Goal: Information Seeking & Learning: Learn about a topic

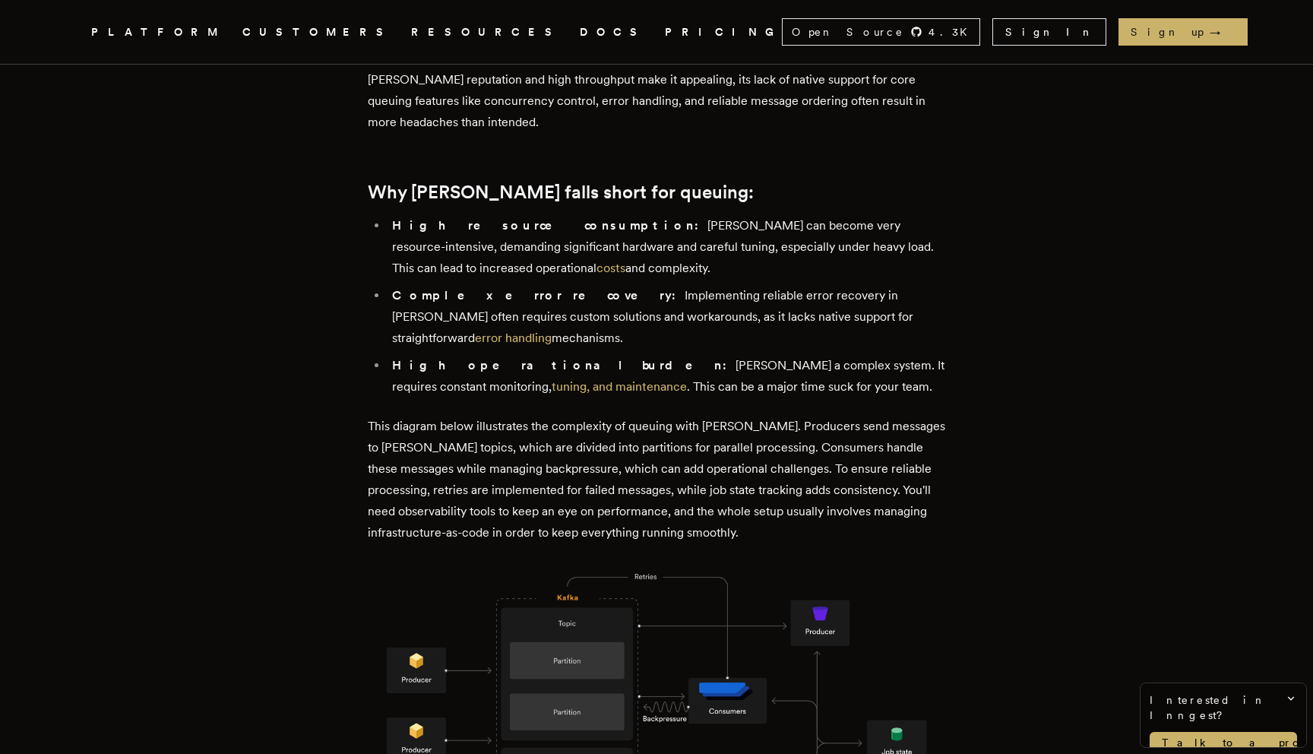
scroll to position [1511, 0]
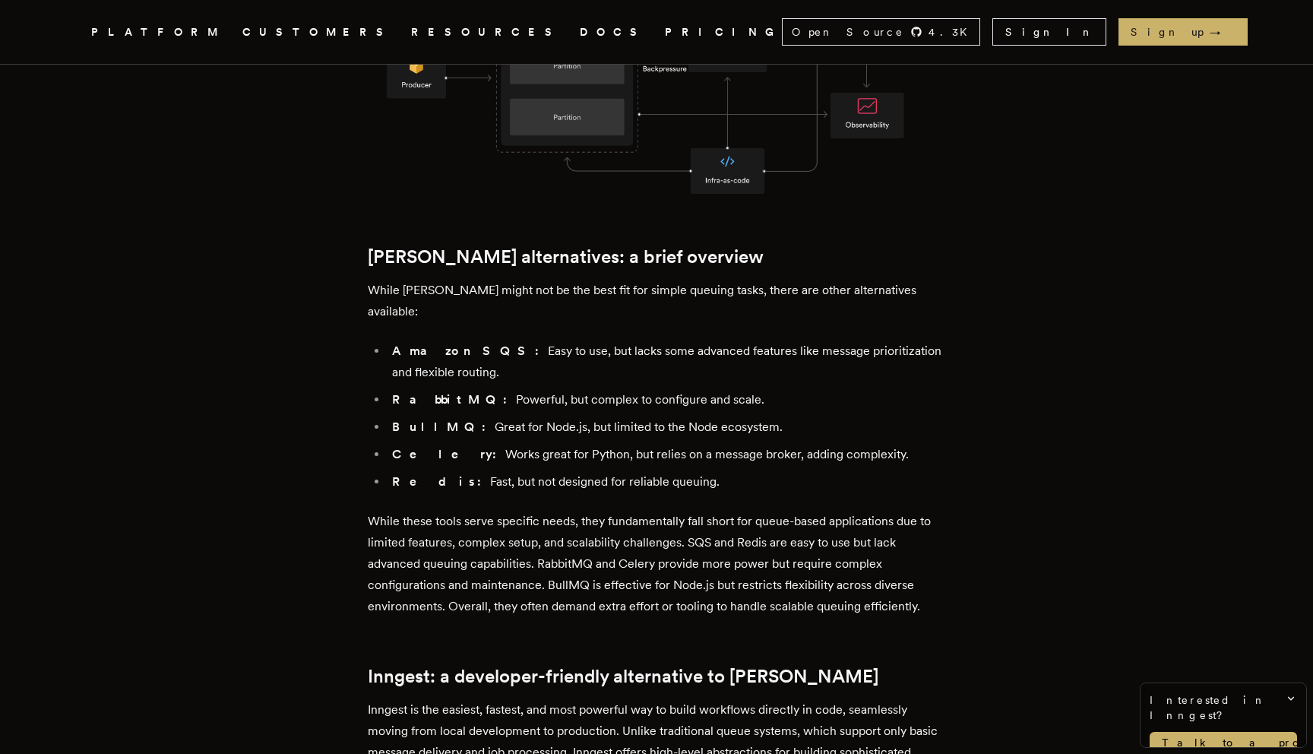
click at [500, 246] on h2 "Kafka alternatives: a brief overview" at bounding box center [656, 256] width 577 height 21
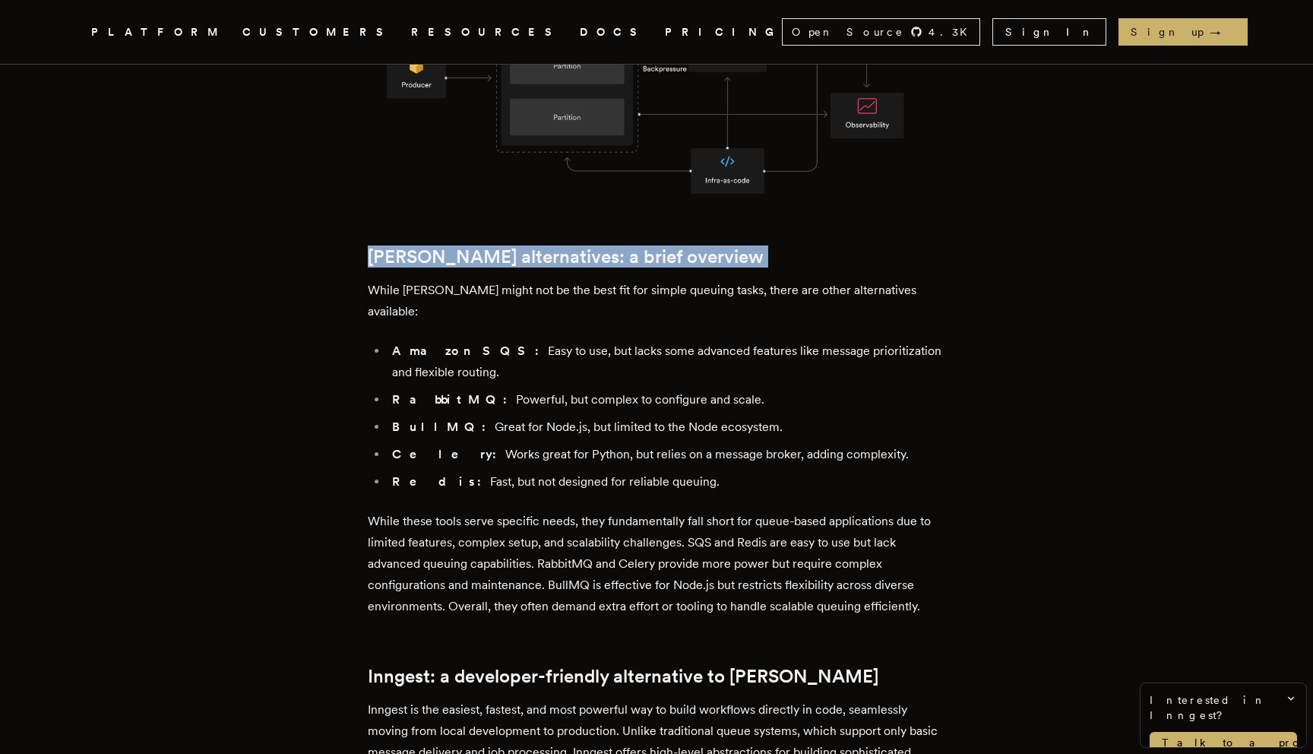
click at [500, 246] on h2 "Kafka alternatives: a brief overview" at bounding box center [656, 256] width 577 height 21
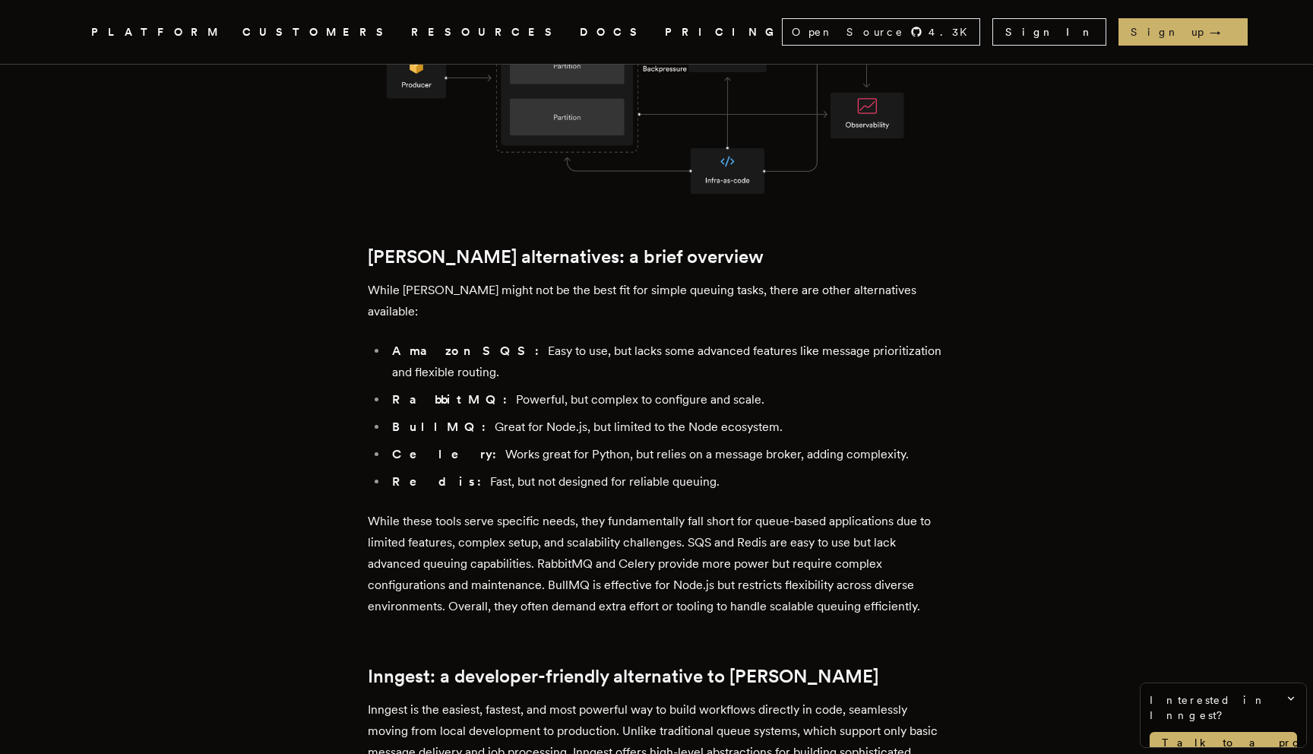
click at [470, 389] on li "RabbitMQ: Powerful, but complex to configure and scale." at bounding box center [666, 399] width 558 height 21
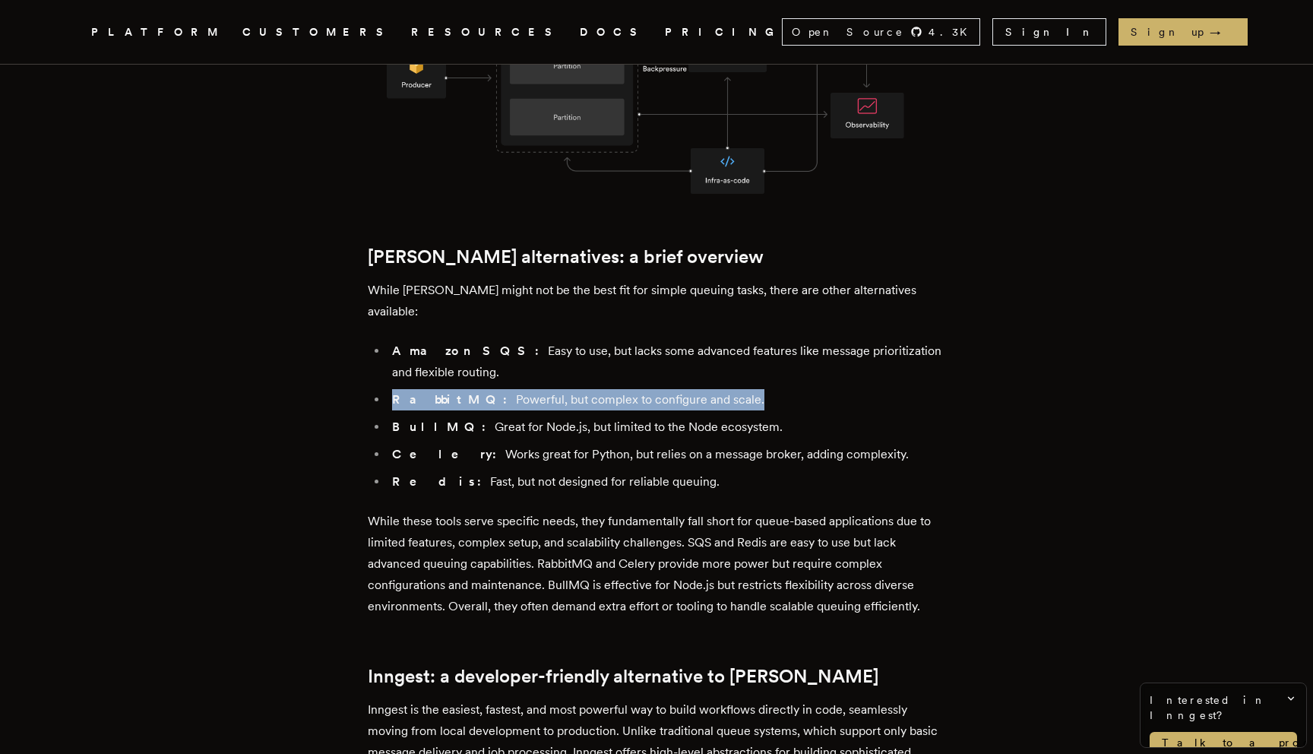
click at [470, 389] on li "RabbitMQ: Powerful, but complex to configure and scale." at bounding box center [666, 399] width 558 height 21
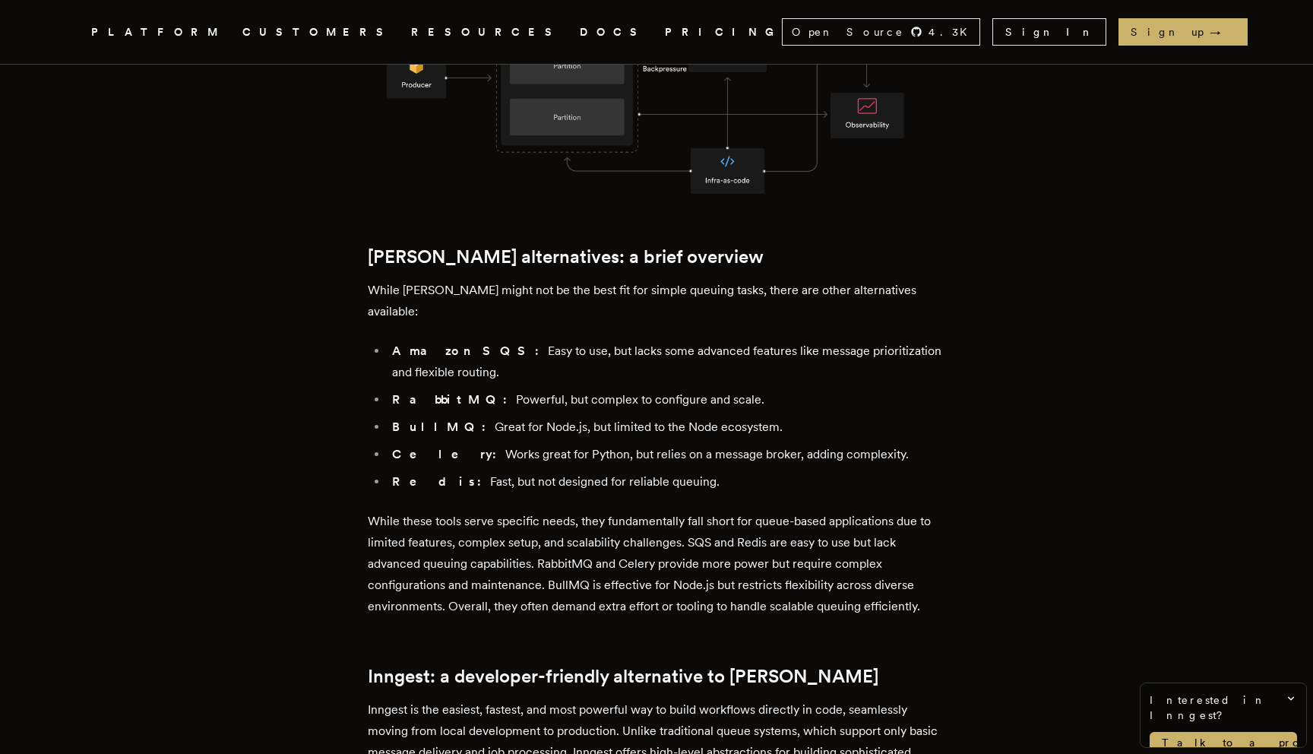
click at [565, 543] on p "While these tools serve specific needs, they fundamentally fall short for queue…" at bounding box center [656, 564] width 577 height 106
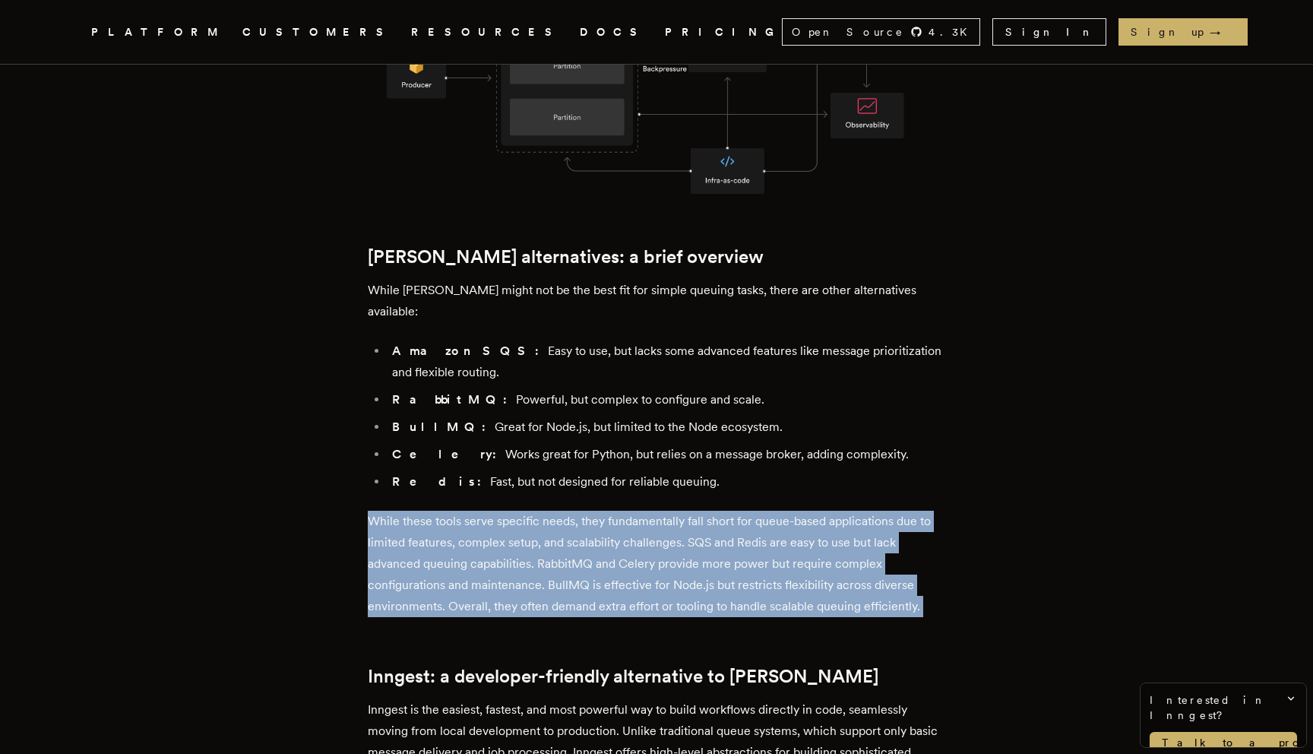
click at [565, 543] on p "While these tools serve specific needs, they fundamentally fall short for queue…" at bounding box center [656, 564] width 577 height 106
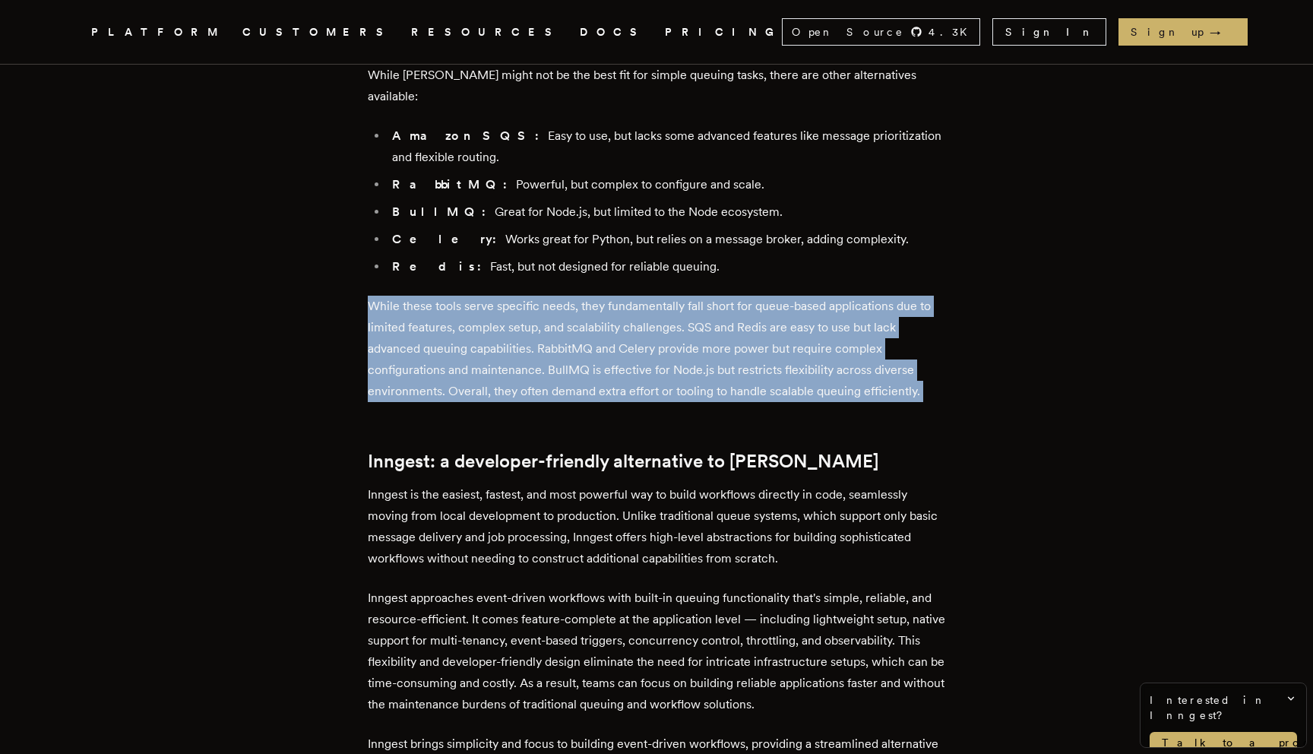
scroll to position [1738, 0]
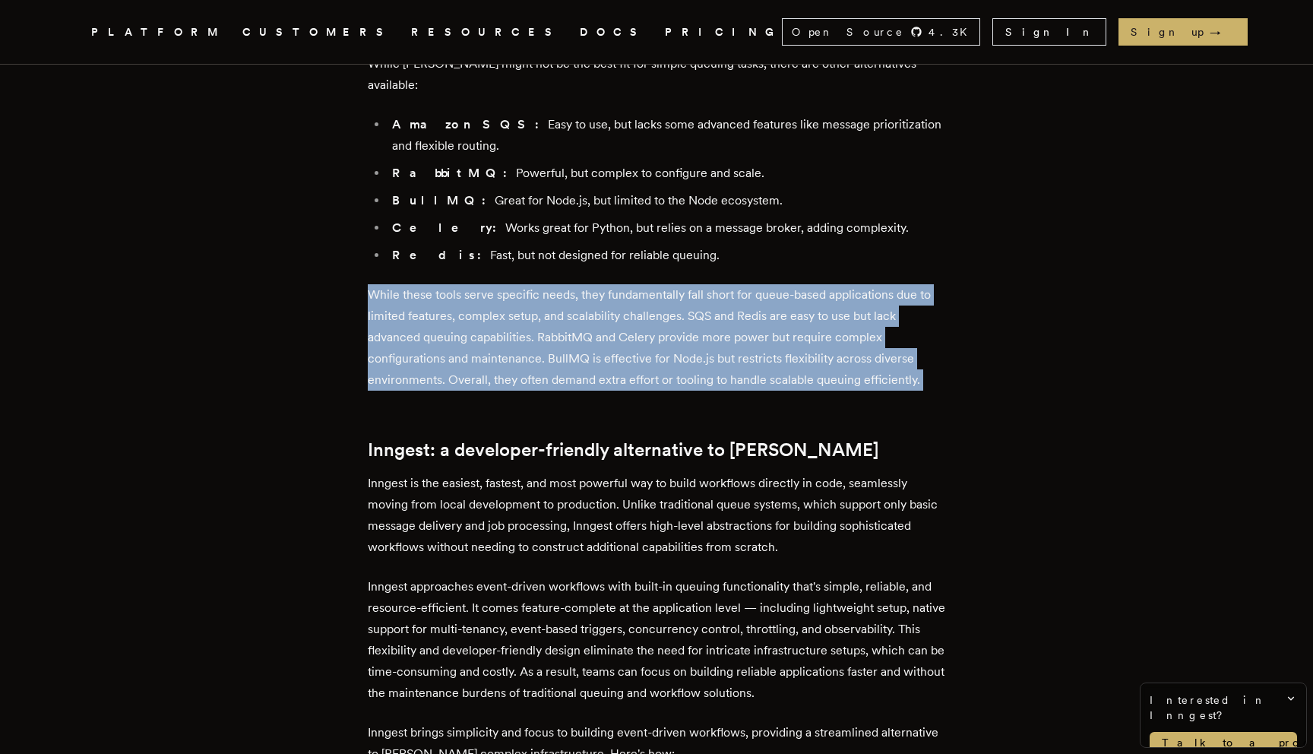
click at [476, 319] on p "While these tools serve specific needs, they fundamentally fall short for queue…" at bounding box center [656, 337] width 577 height 106
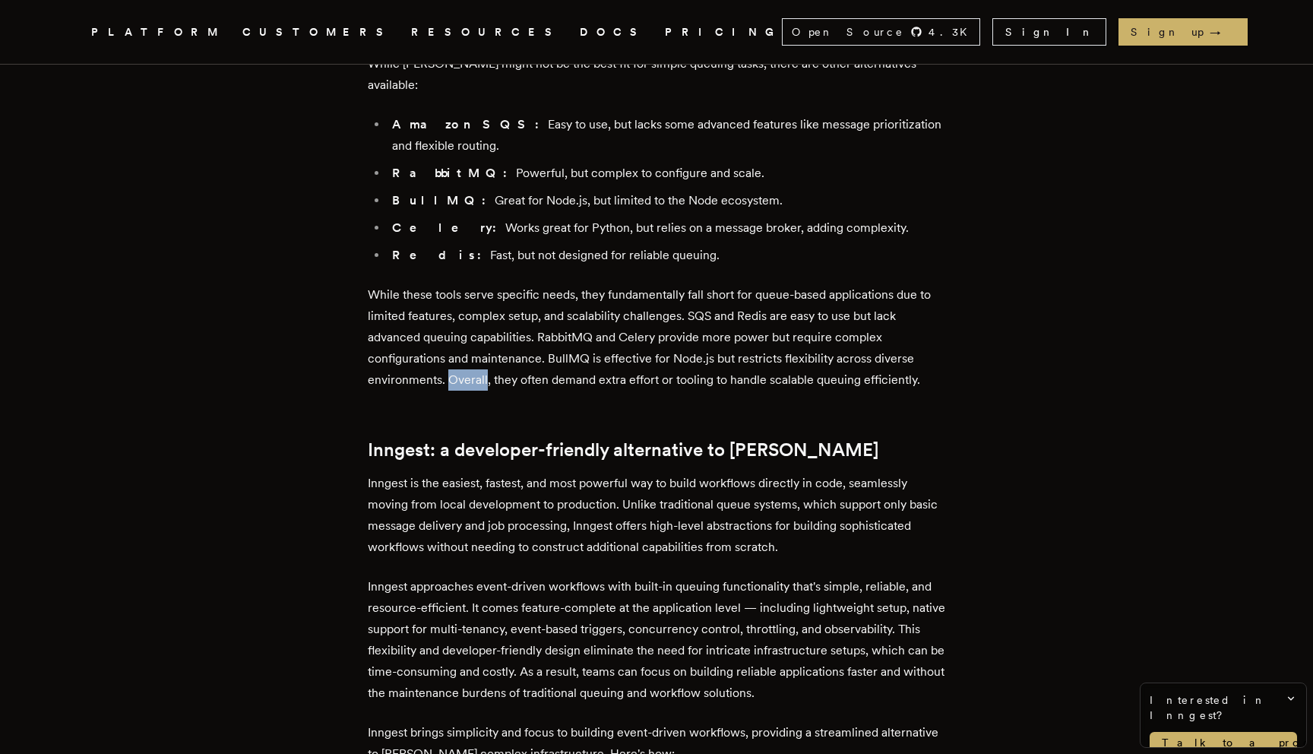
click at [476, 319] on p "While these tools serve specific needs, they fundamentally fall short for queue…" at bounding box center [656, 337] width 577 height 106
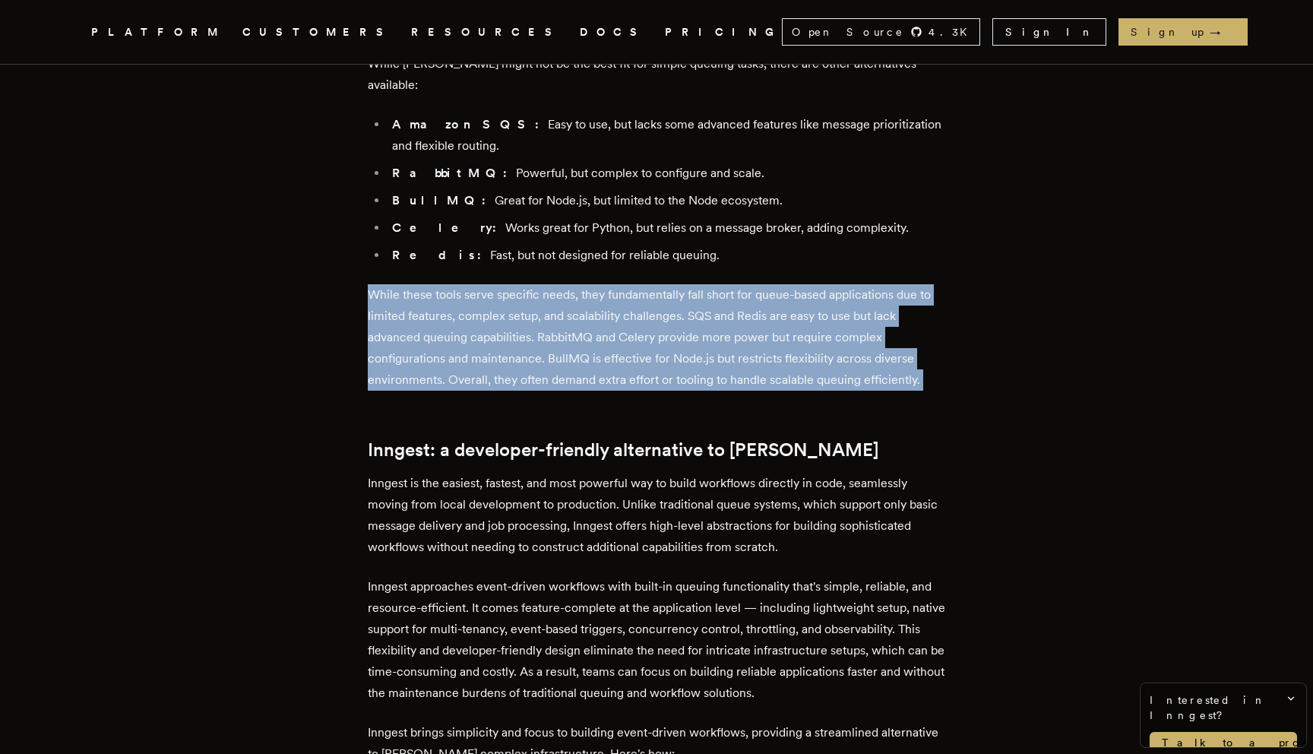
click at [476, 319] on p "While these tools serve specific needs, they fundamentally fall short for queue…" at bounding box center [656, 337] width 577 height 106
click at [400, 319] on p "While these tools serve specific needs, they fundamentally fall short for queue…" at bounding box center [656, 337] width 577 height 106
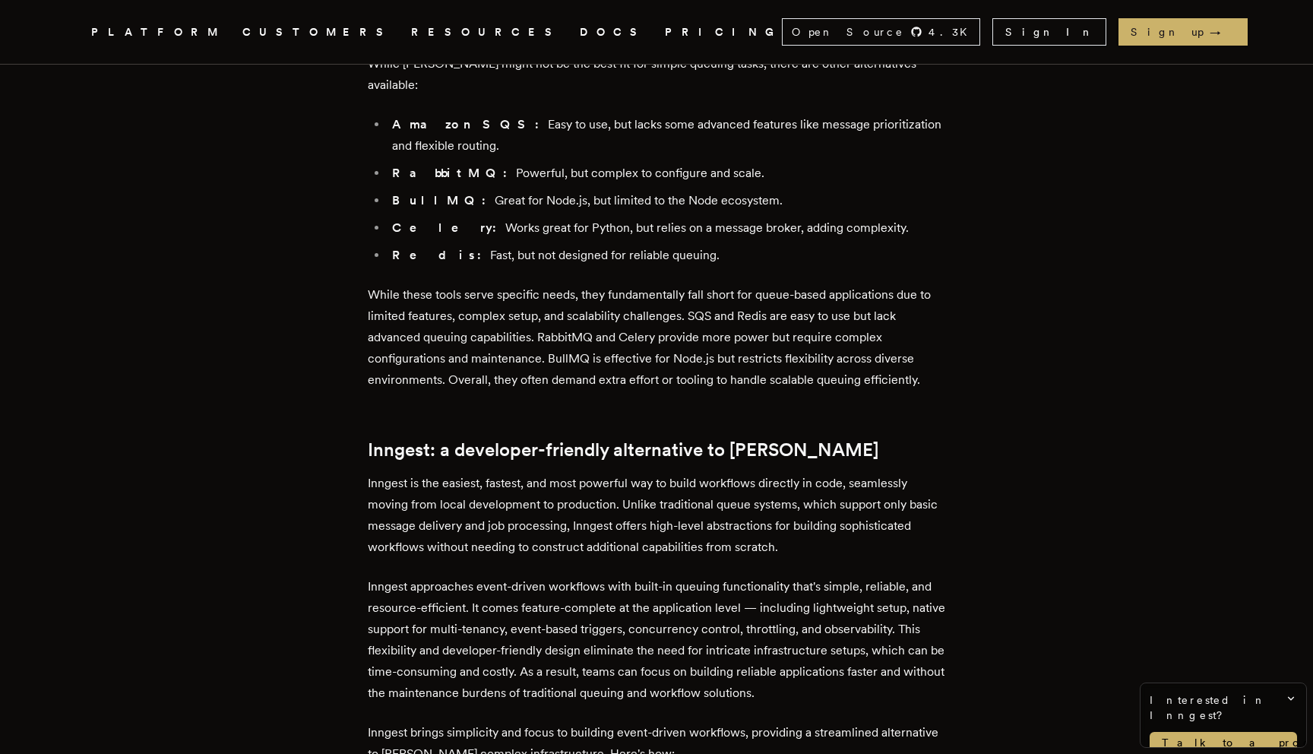
click at [393, 323] on p "While these tools serve specific needs, they fundamentally fall short for queue…" at bounding box center [656, 337] width 577 height 106
click at [438, 324] on p "While these tools serve specific needs, they fundamentally fall short for queue…" at bounding box center [656, 337] width 577 height 106
click at [409, 323] on p "While these tools serve specific needs, they fundamentally fall short for queue…" at bounding box center [656, 337] width 577 height 106
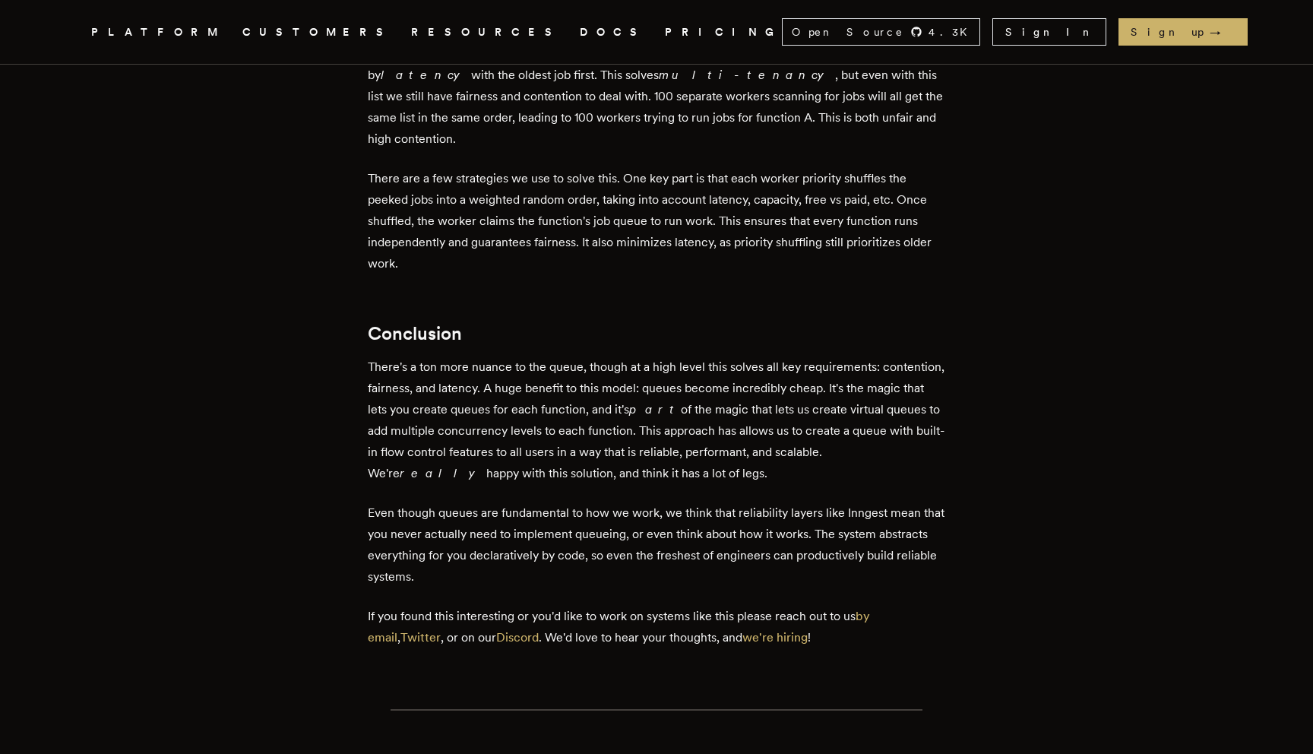
scroll to position [4610, 0]
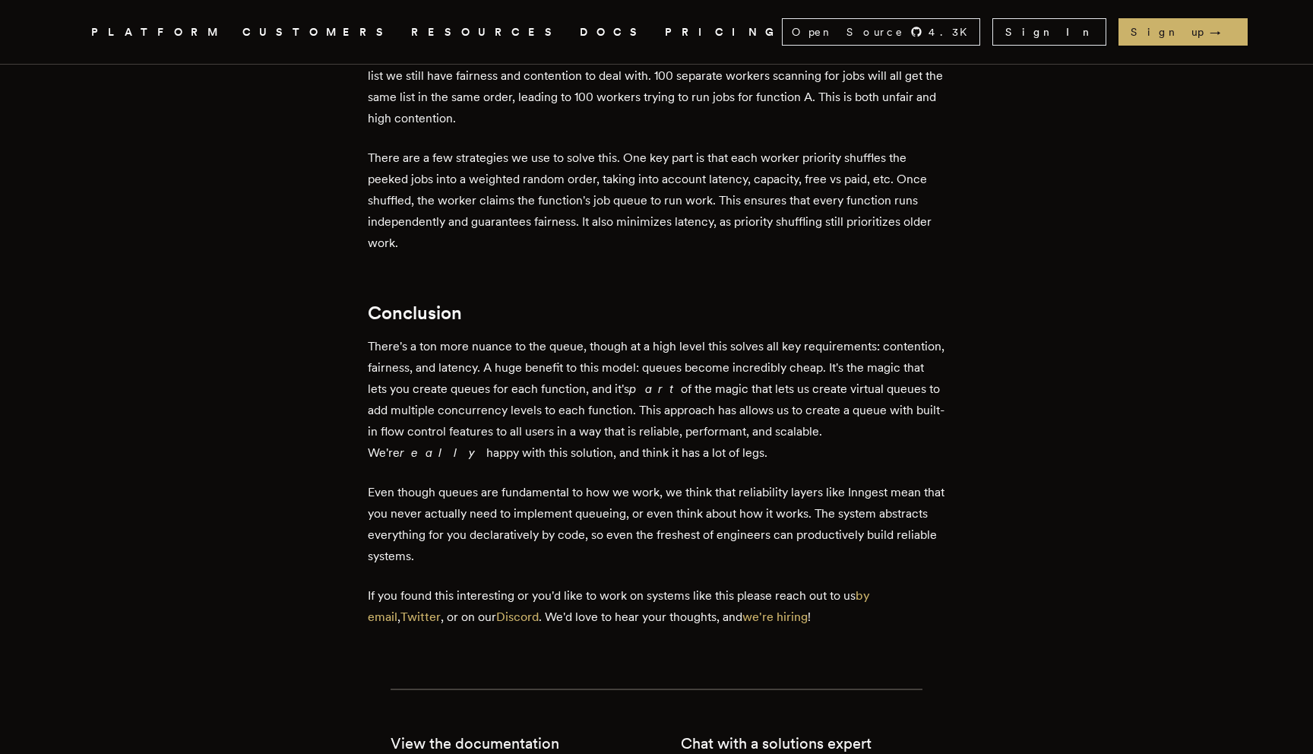
click at [504, 336] on p "There's a ton more nuance to the queue, though at a high level this solves all …" at bounding box center [656, 400] width 577 height 128
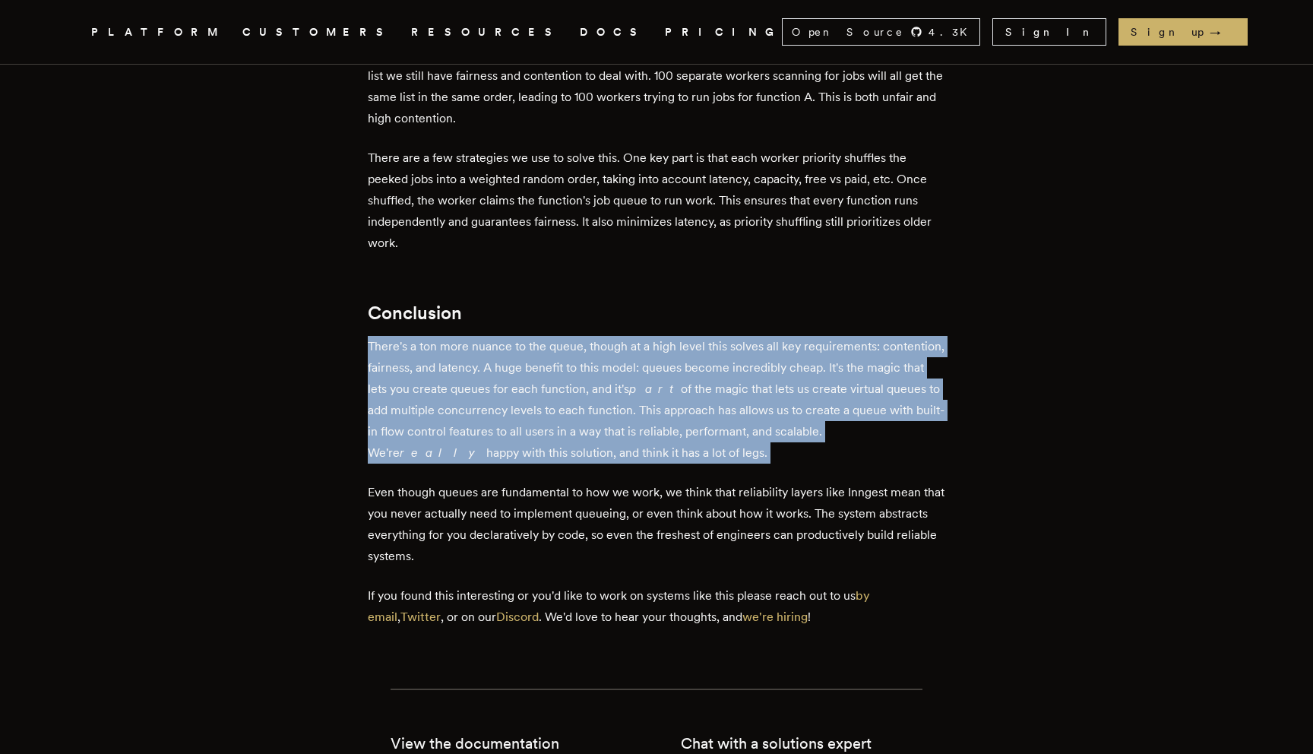
click at [504, 336] on p "There's a ton more nuance to the queue, though at a high level this solves all …" at bounding box center [656, 400] width 577 height 128
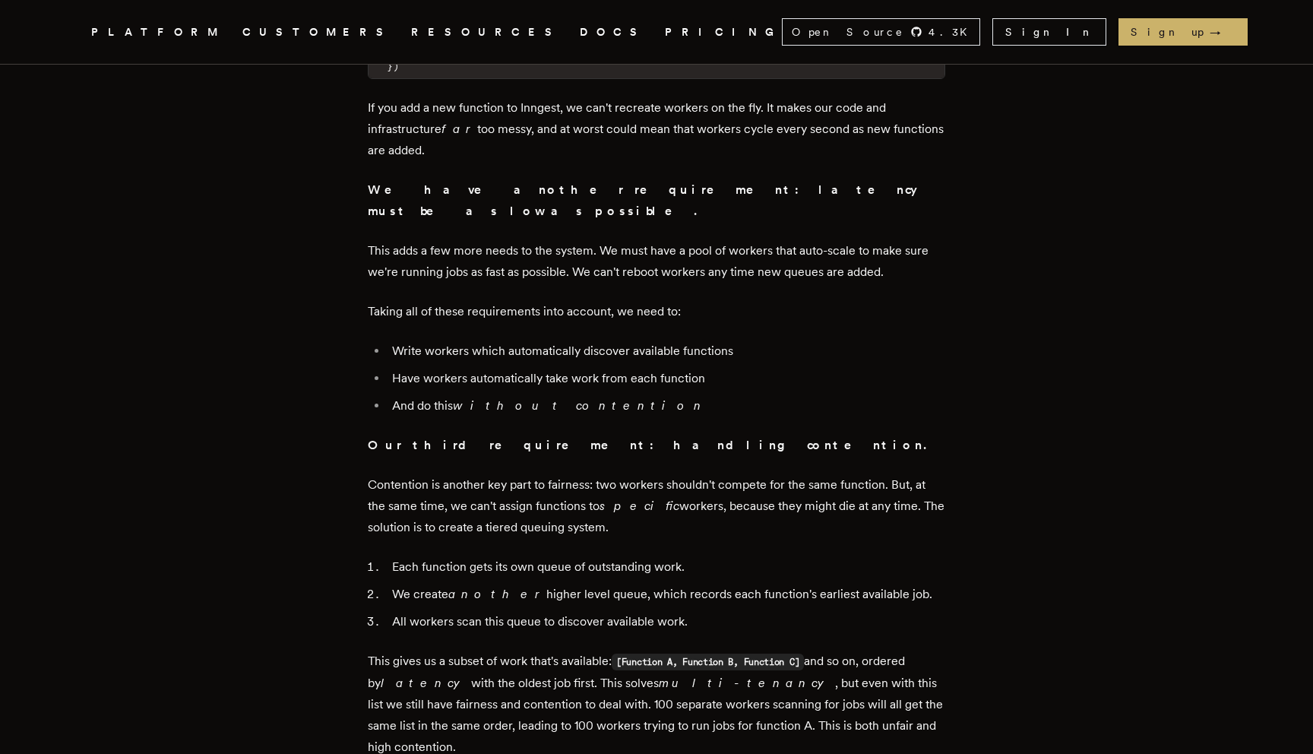
scroll to position [3984, 0]
click at [510, 555] on li "Each function gets its own queue of outstanding work." at bounding box center [666, 565] width 558 height 21
click at [514, 473] on p "Contention is another key part to fairness: two workers shouldn't compete for t…" at bounding box center [656, 505] width 577 height 64
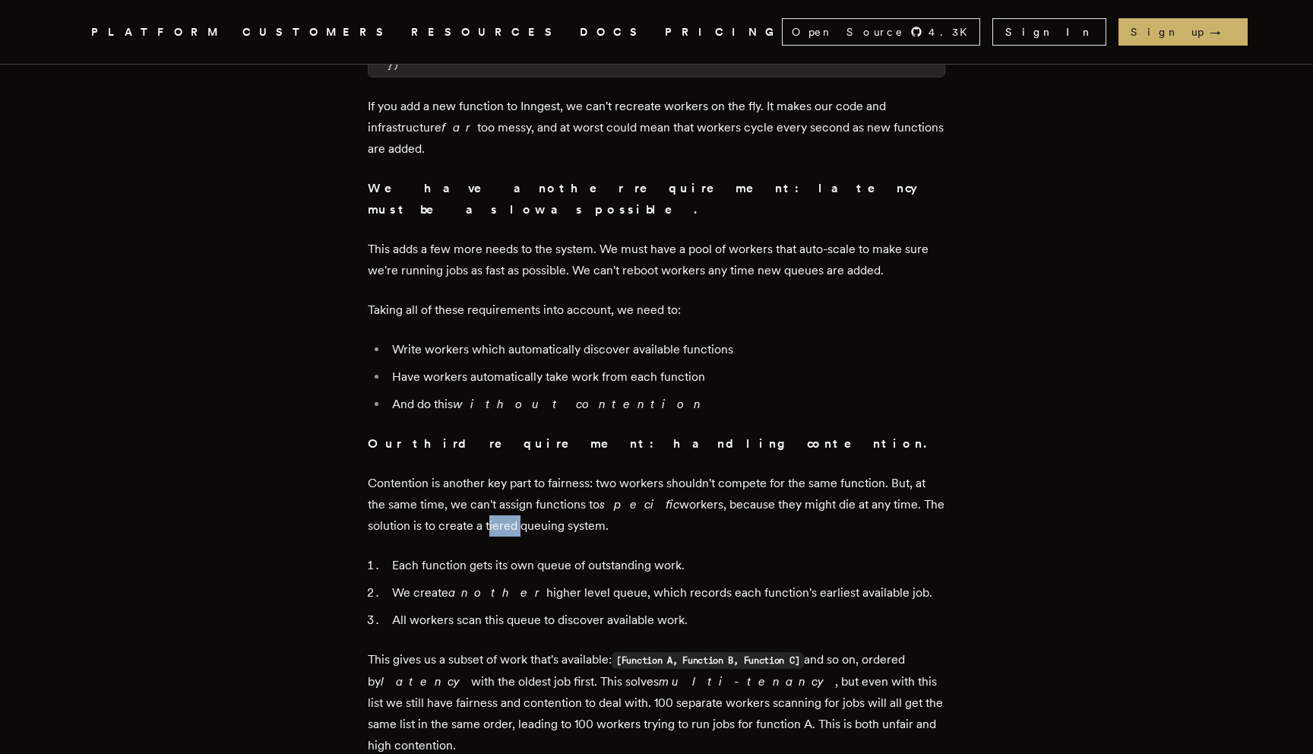
click at [514, 473] on p "Contention is another key part to fairness: two workers shouldn't compete for t…" at bounding box center [656, 505] width 577 height 64
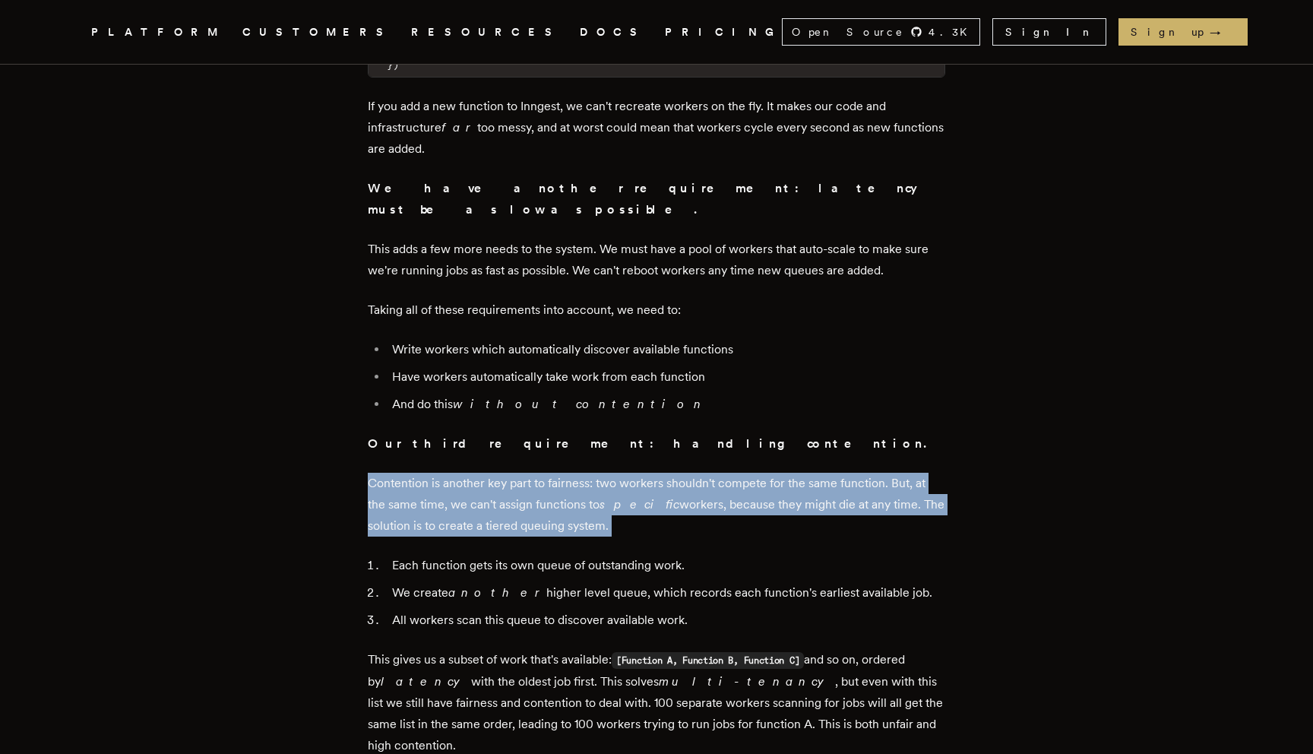
click at [514, 473] on p "Contention is another key part to fairness: two workers shouldn't compete for t…" at bounding box center [656, 505] width 577 height 64
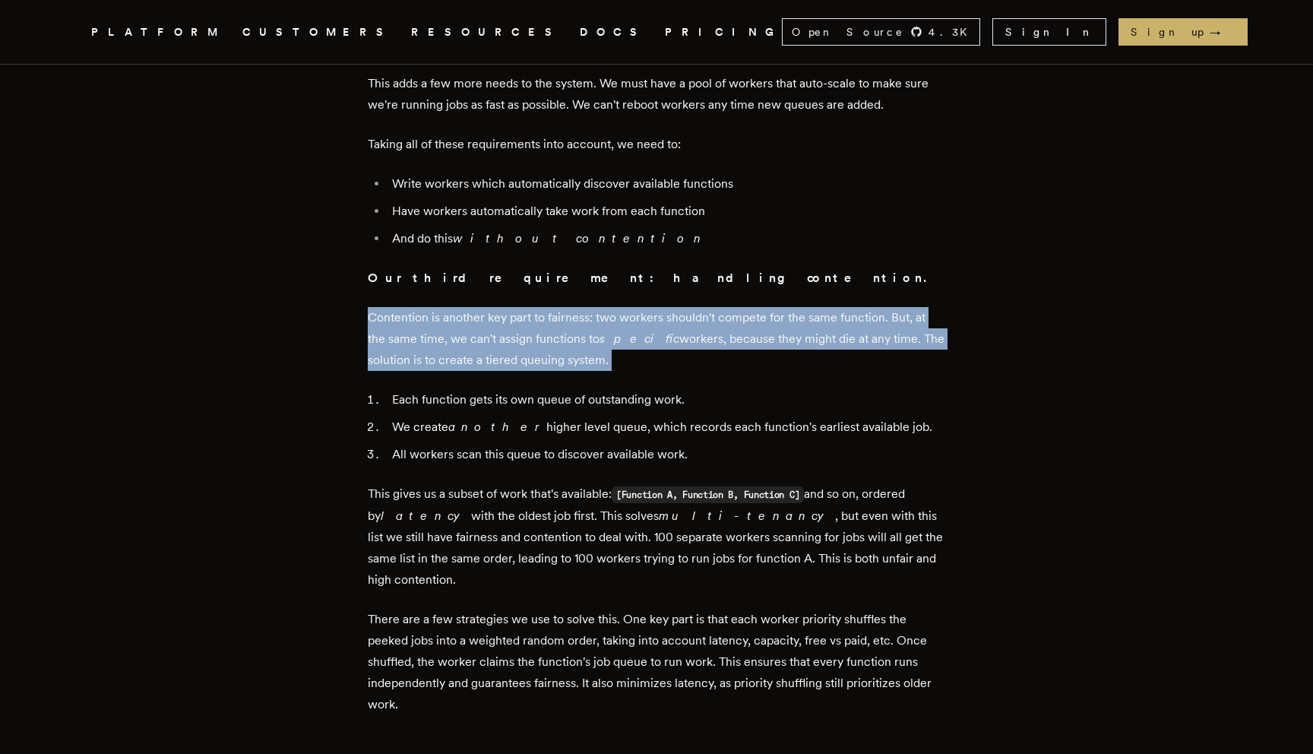
scroll to position [4135, 0]
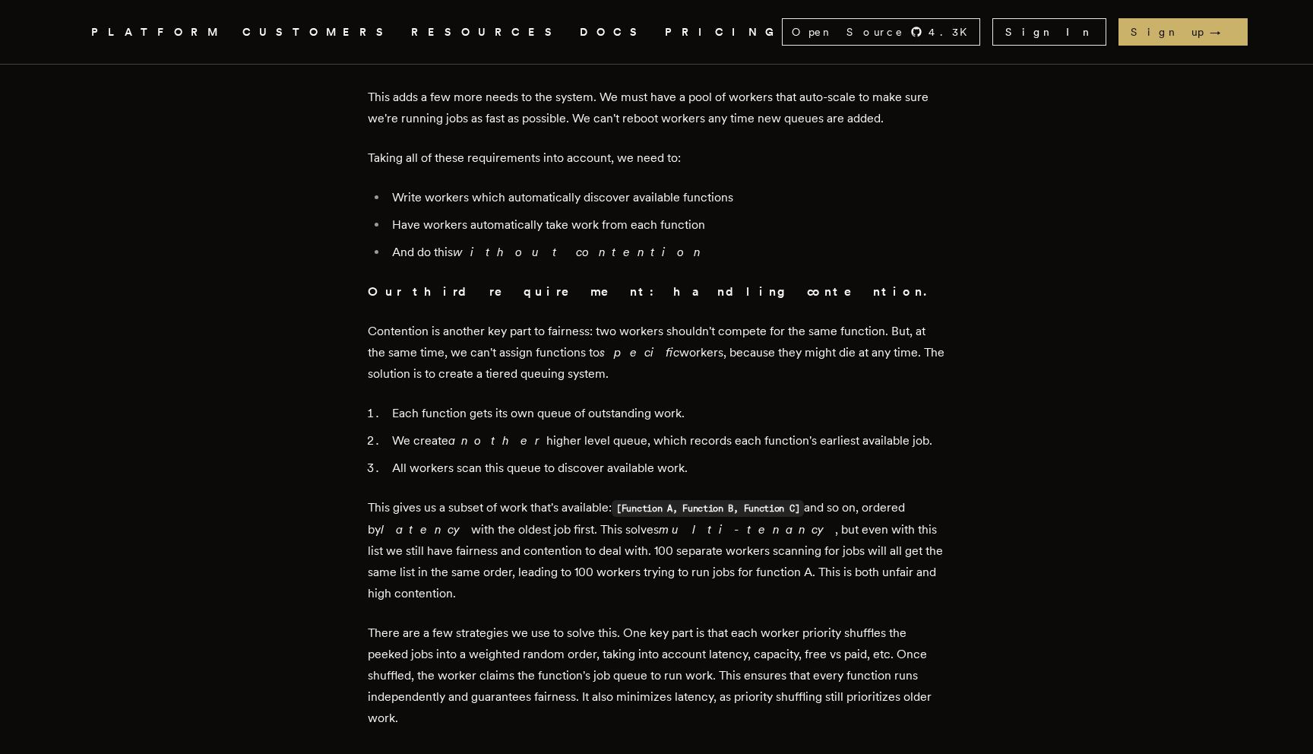
click at [493, 284] on strong "Our third requirement: handling contention." at bounding box center [648, 291] width 561 height 14
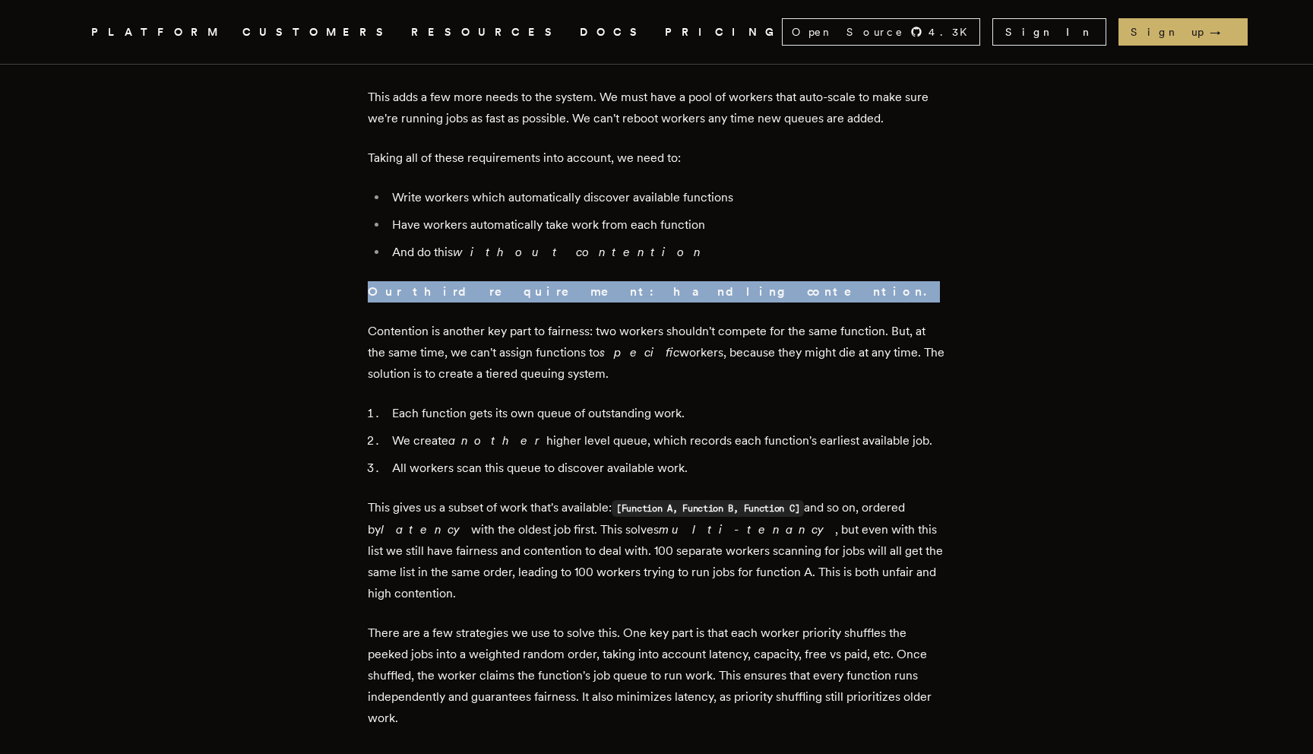
click at [493, 284] on strong "Our third requirement: handling contention." at bounding box center [648, 291] width 561 height 14
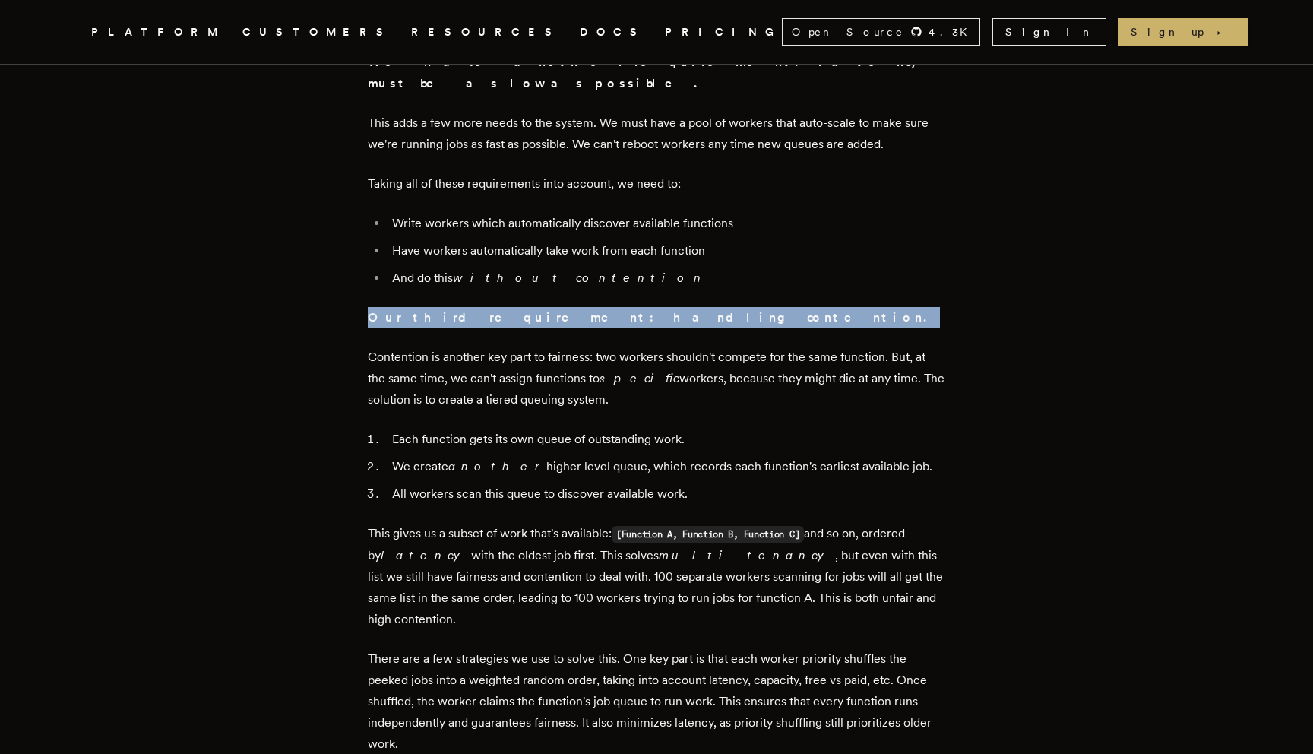
scroll to position [4108, 0]
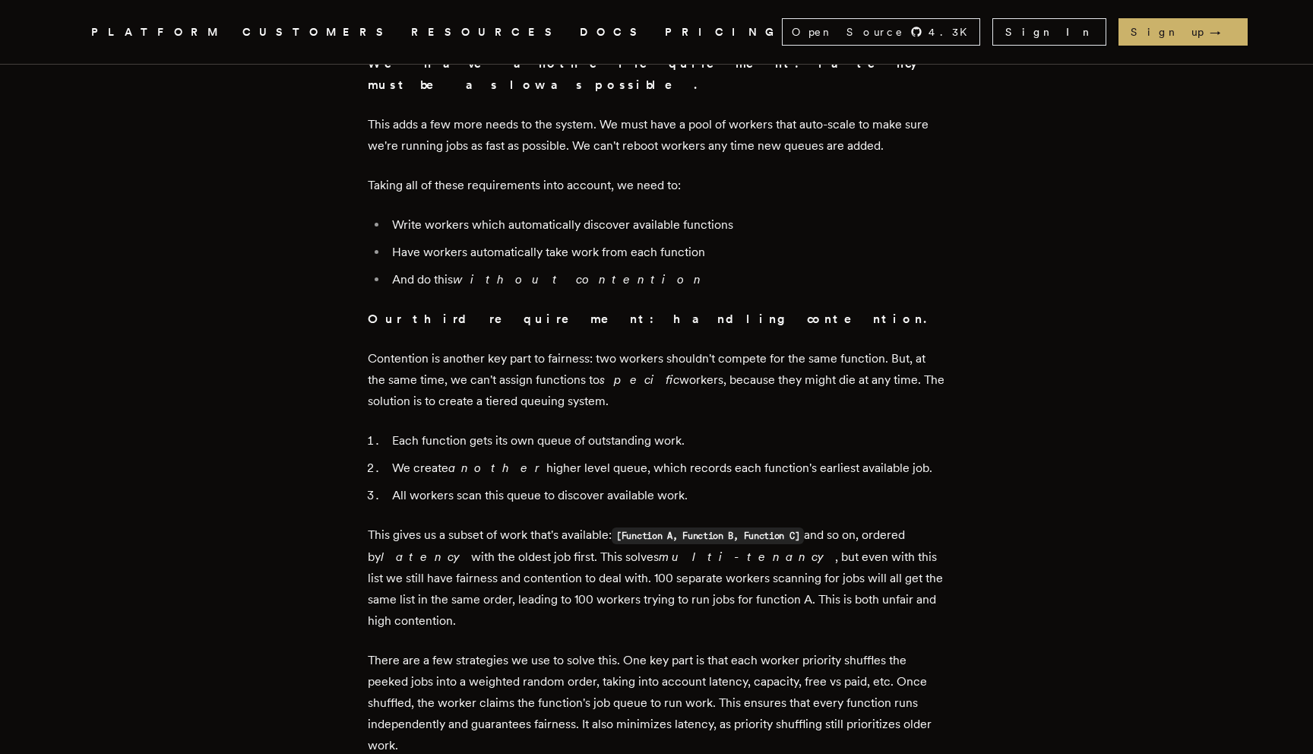
click at [495, 430] on li "Each function gets its own queue of outstanding work." at bounding box center [666, 440] width 558 height 21
click at [502, 457] on li "We create another higher level queue, which records each function's earliest av…" at bounding box center [666, 467] width 558 height 21
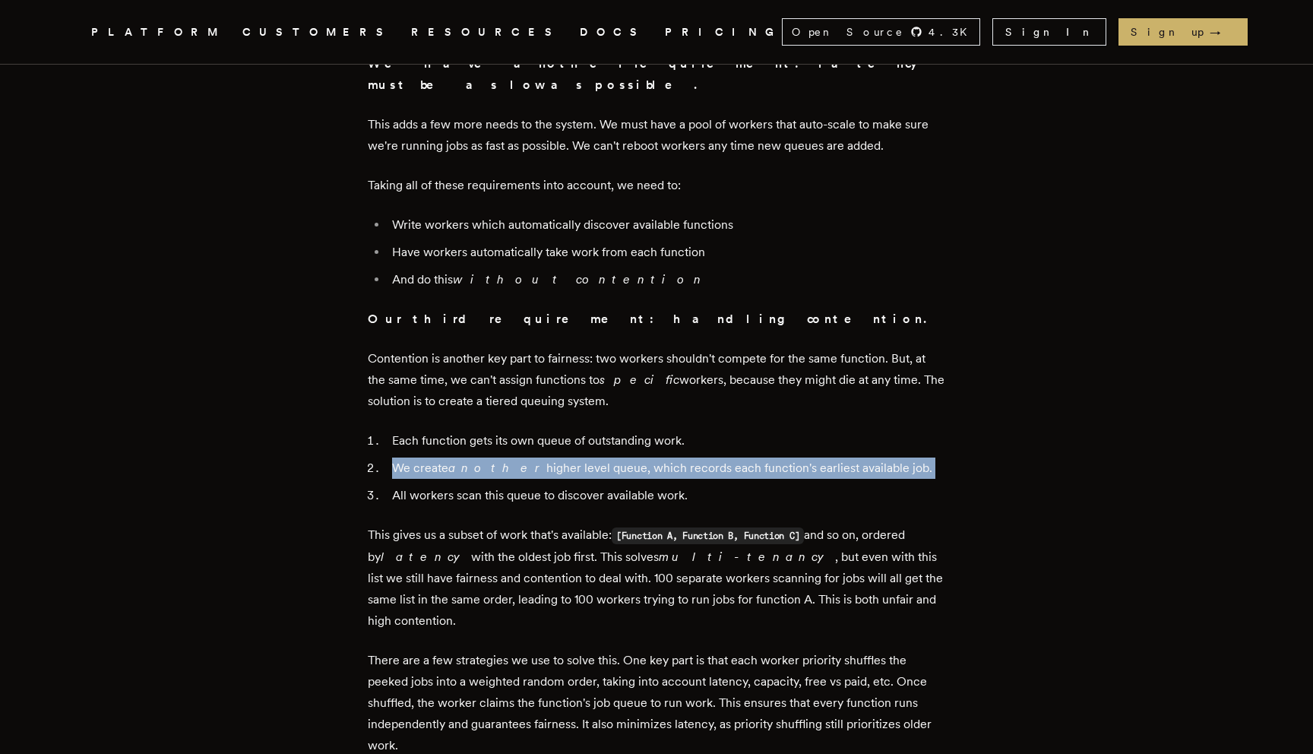
click at [502, 457] on li "We create another higher level queue, which records each function's earliest av…" at bounding box center [666, 467] width 558 height 21
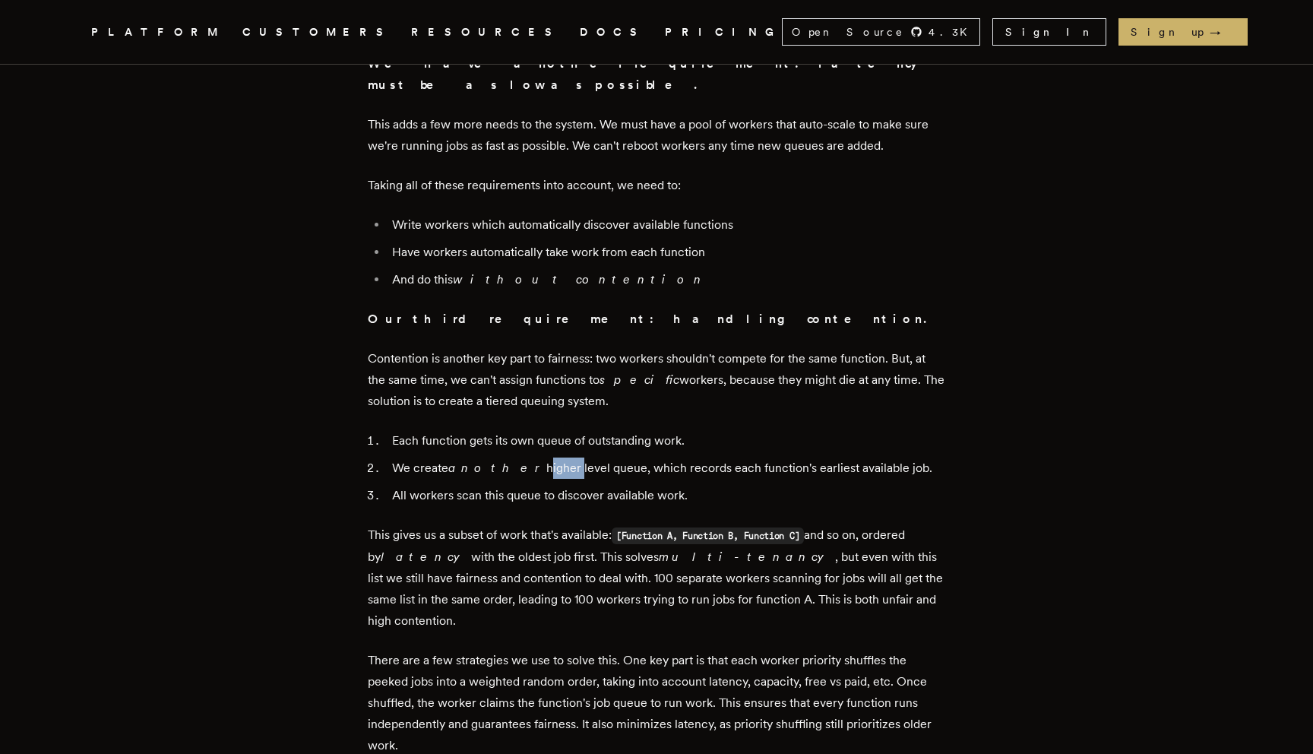
click at [502, 457] on li "We create another higher level queue, which records each function's earliest av…" at bounding box center [666, 467] width 558 height 21
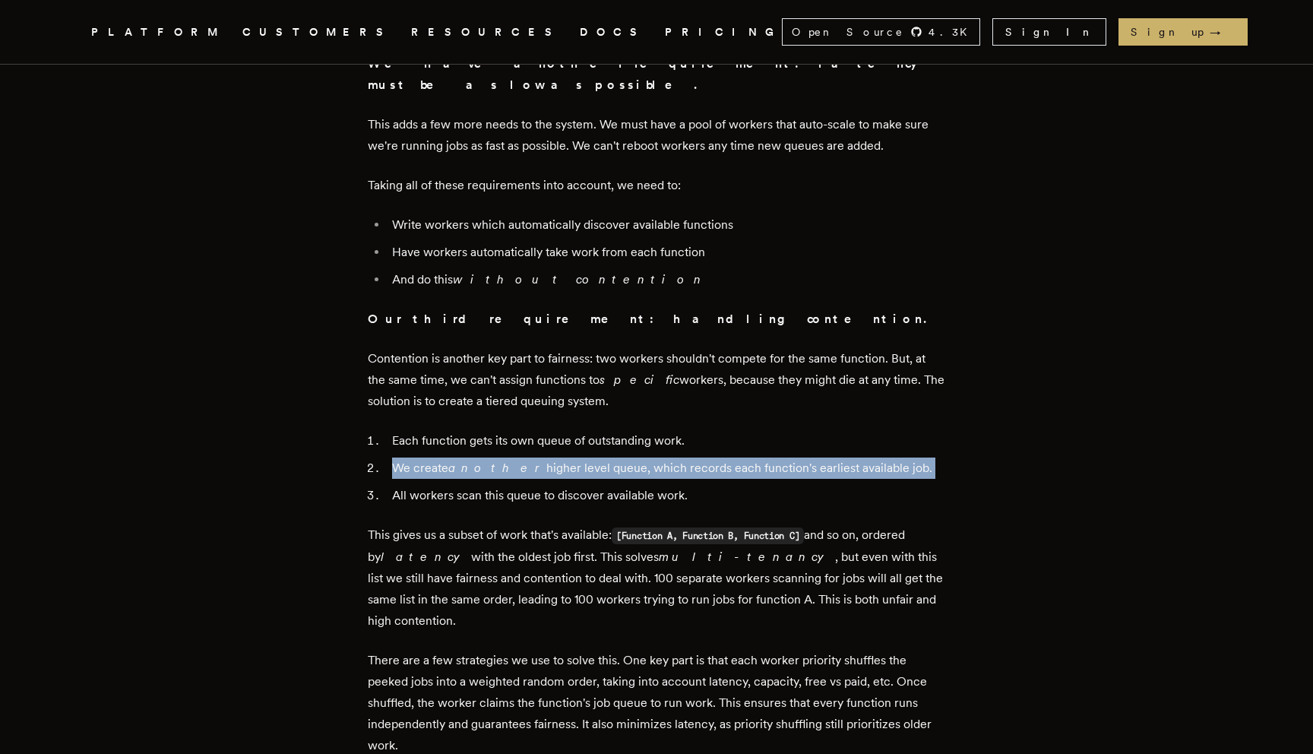
click at [502, 457] on li "We create another higher level queue, which records each function's earliest av…" at bounding box center [666, 467] width 558 height 21
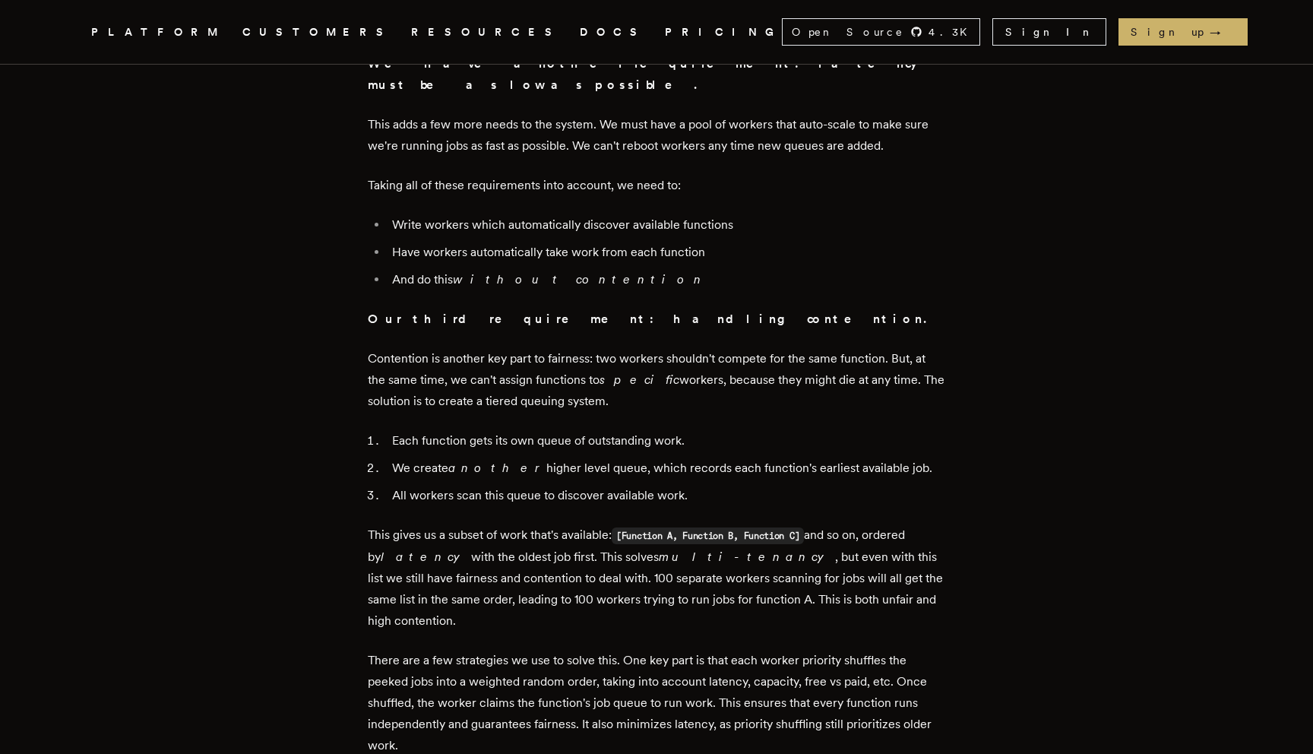
click at [502, 485] on li "All workers scan this queue to discover available work." at bounding box center [666, 495] width 558 height 21
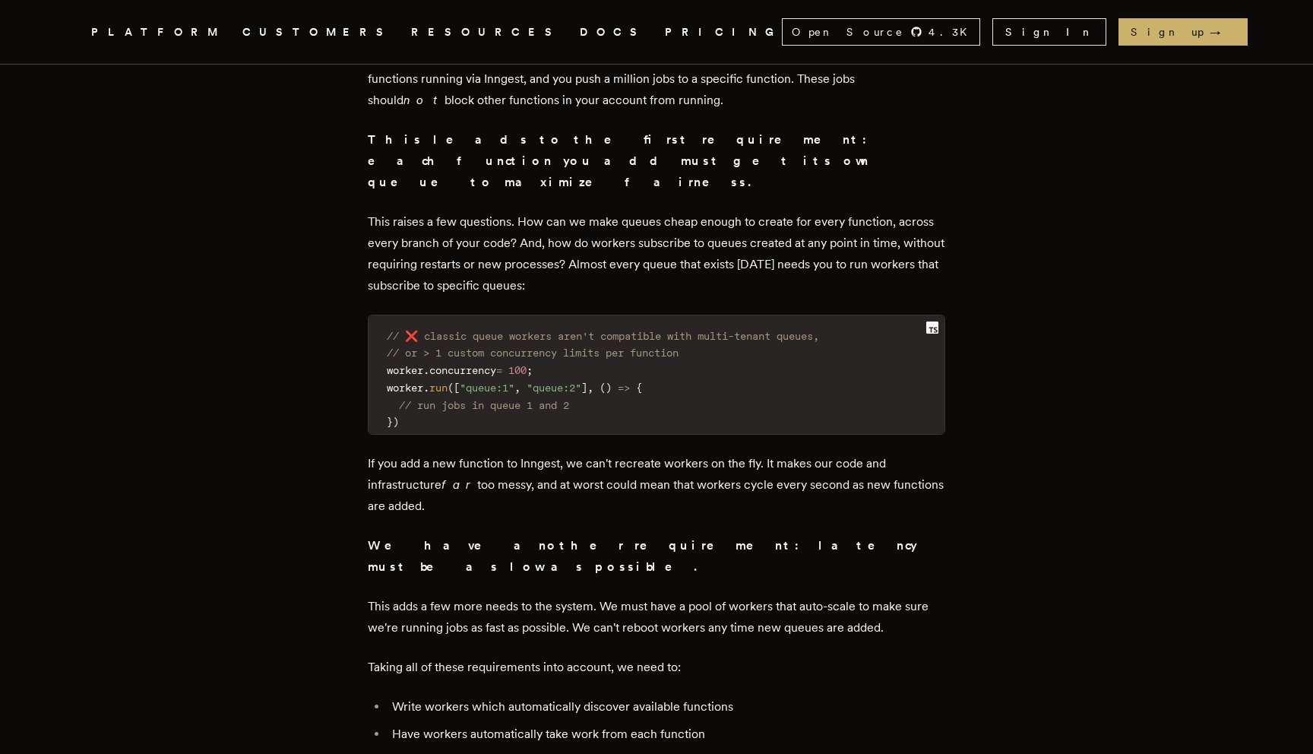
scroll to position [3580, 0]
